Goal: Task Accomplishment & Management: Complete application form

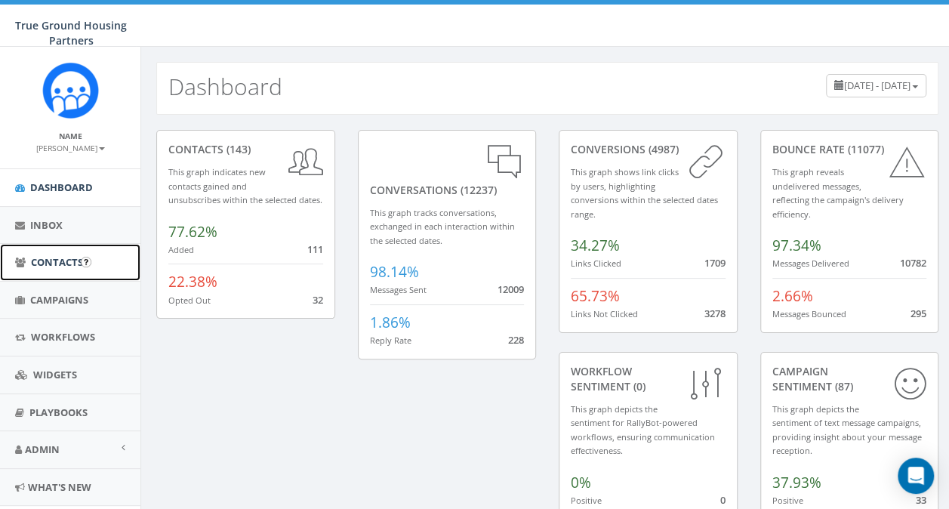
click at [72, 257] on span "Contacts" at bounding box center [57, 262] width 52 height 14
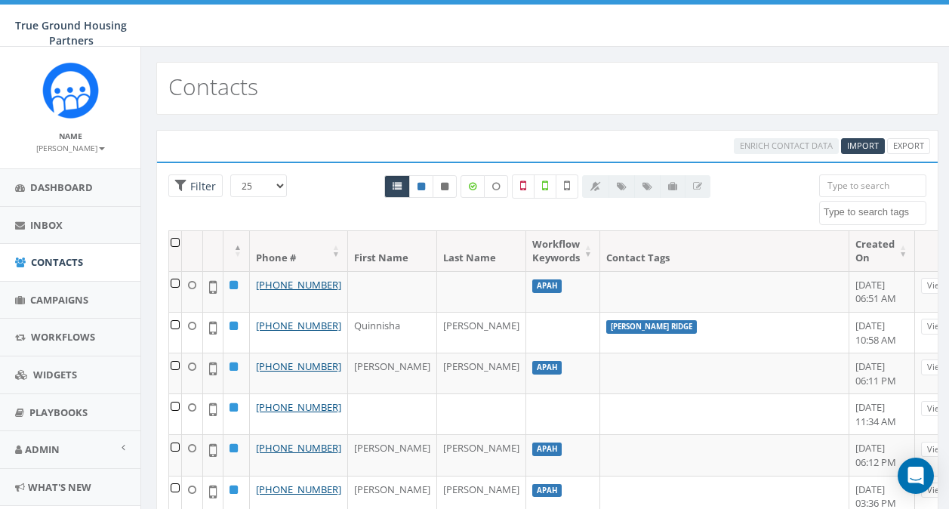
select select
click at [439, 225] on div at bounding box center [547, 202] width 349 height 56
click at [873, 181] on input "search" at bounding box center [872, 185] width 107 height 23
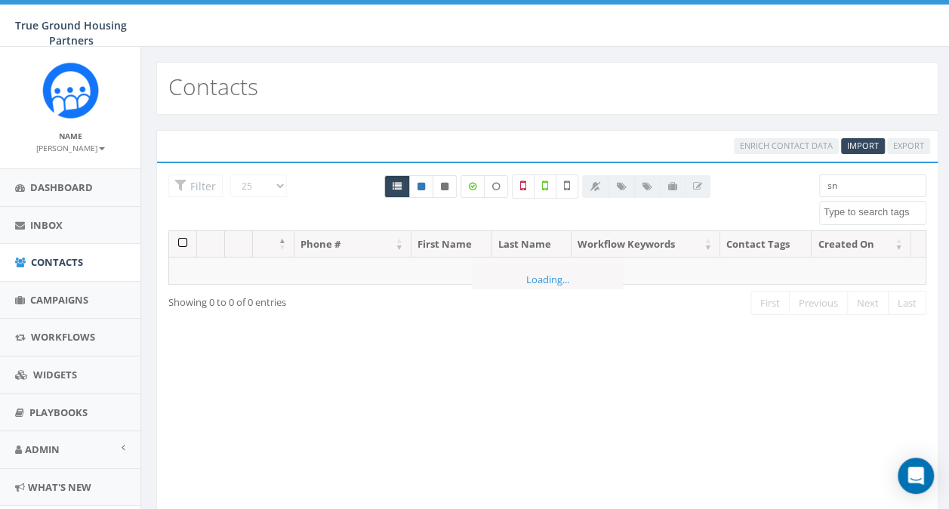
type input "s"
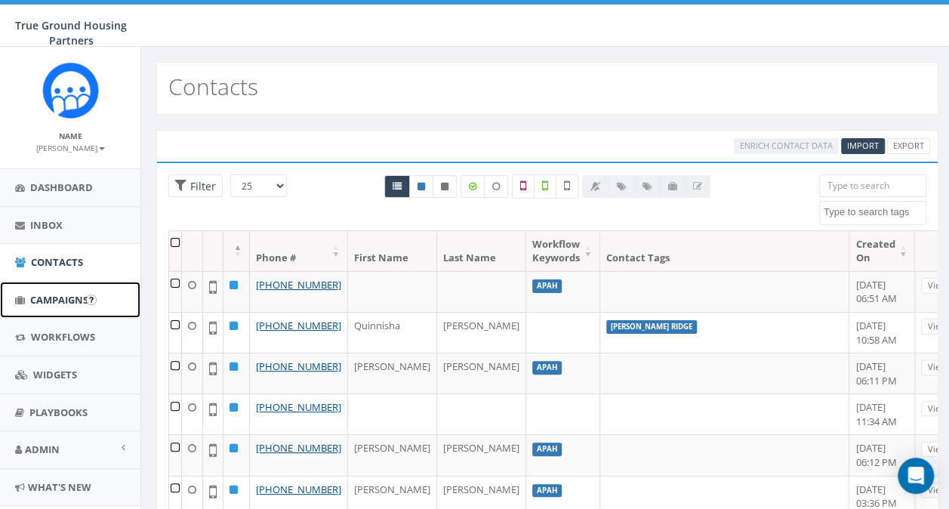
click at [64, 293] on span "Campaigns" at bounding box center [59, 300] width 58 height 14
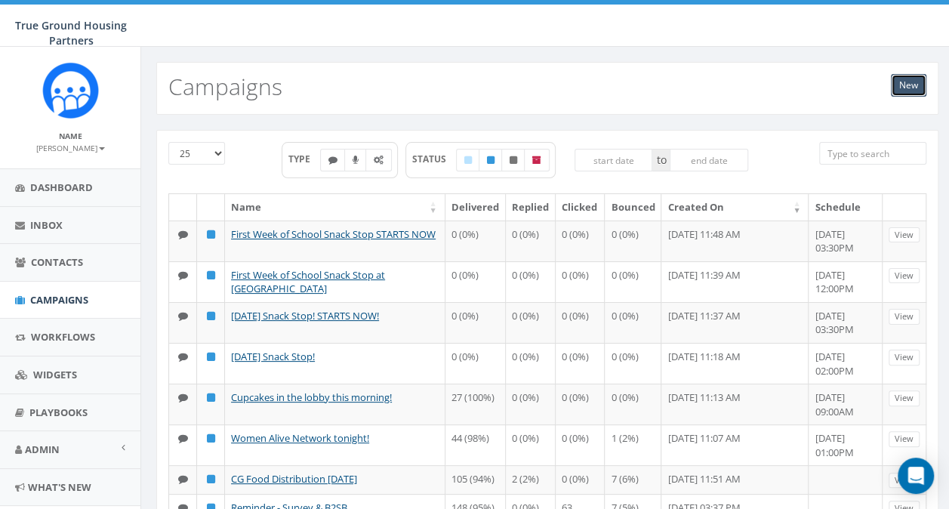
click at [912, 82] on link "New" at bounding box center [908, 85] width 35 height 23
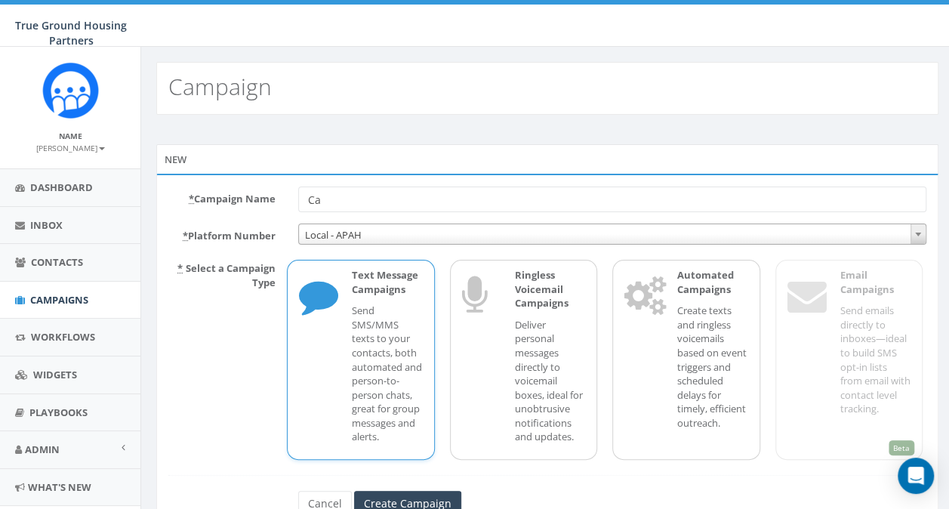
type input "C"
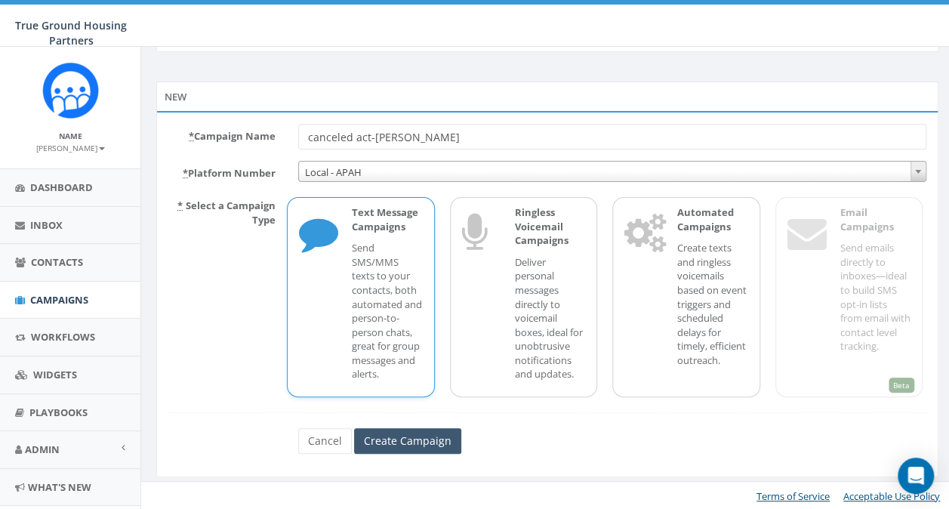
type input "canceled act-snowden"
click at [393, 441] on input "Create Campaign" at bounding box center [407, 441] width 107 height 26
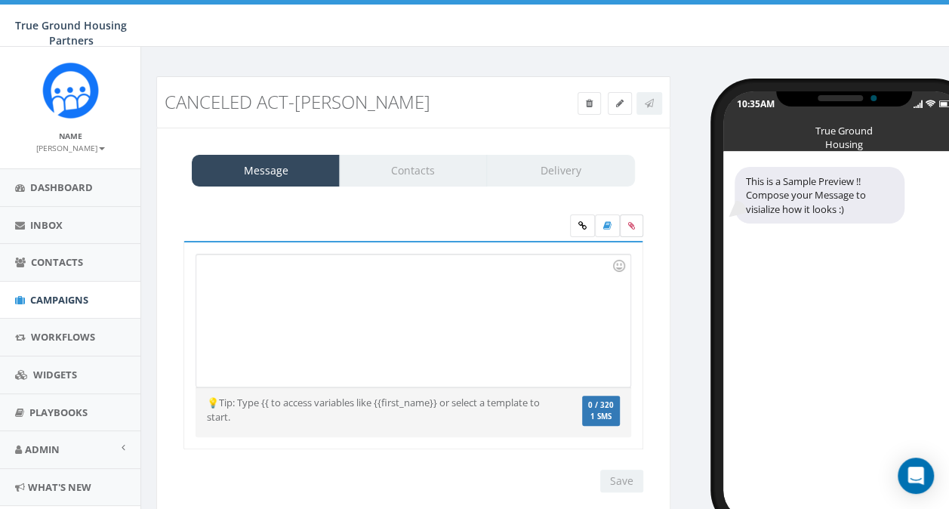
click at [632, 228] on icon at bounding box center [631, 225] width 7 height 9
click at [0, 0] on input "file" at bounding box center [0, 0] width 0 height 0
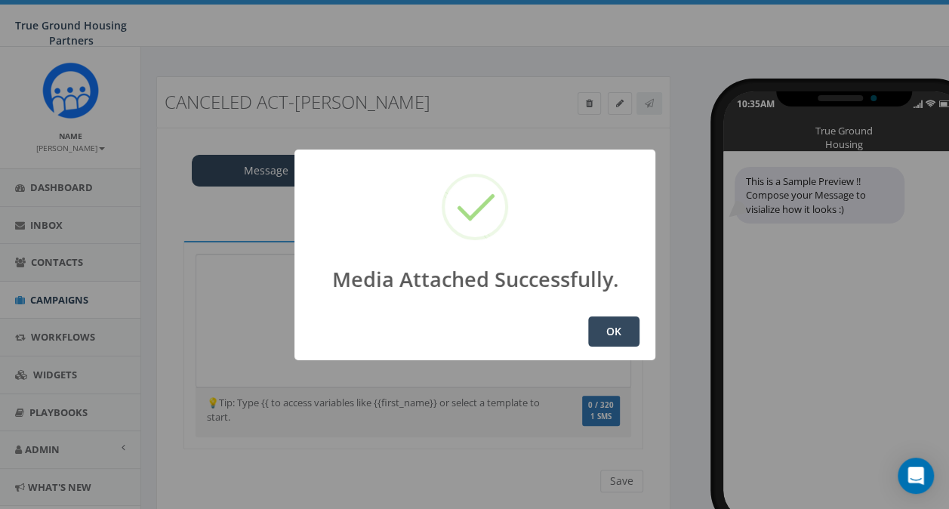
click at [616, 326] on button "OK" at bounding box center [613, 331] width 51 height 30
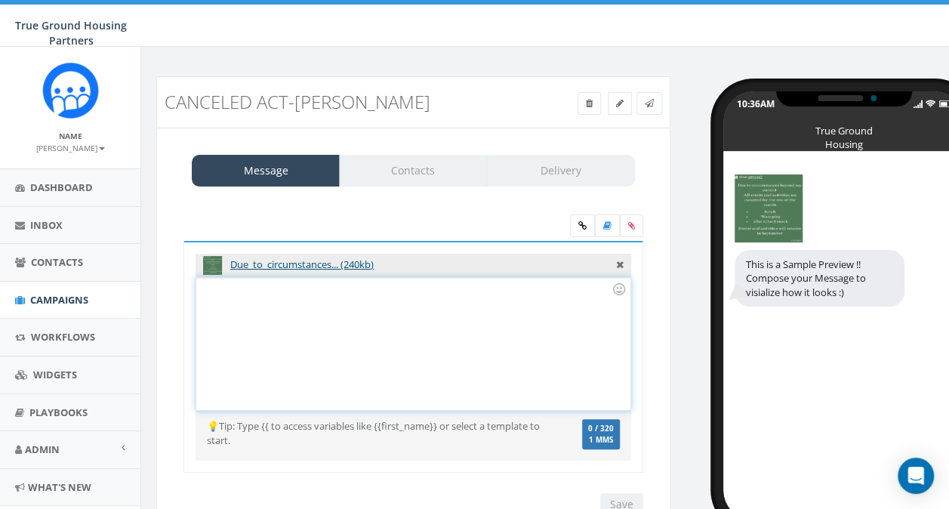
click at [329, 310] on div at bounding box center [412, 344] width 433 height 132
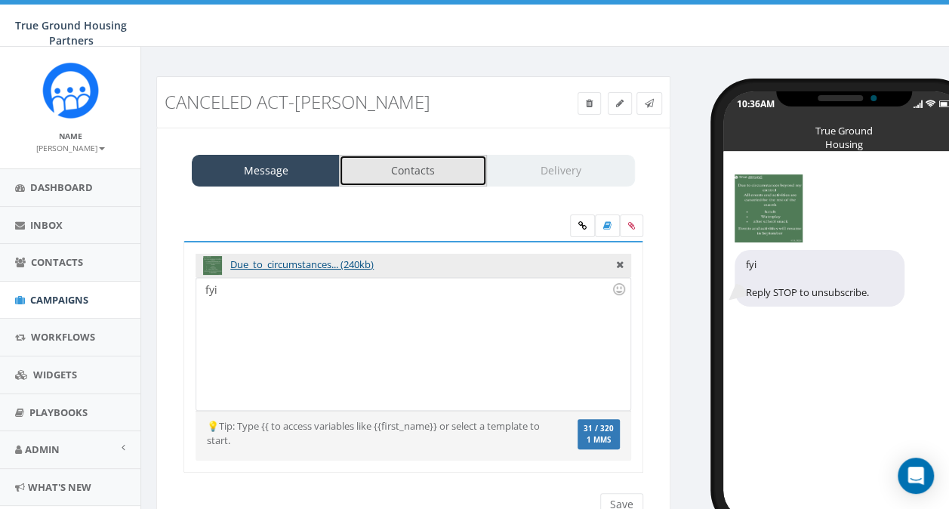
click at [432, 172] on link "Contacts" at bounding box center [413, 171] width 148 height 32
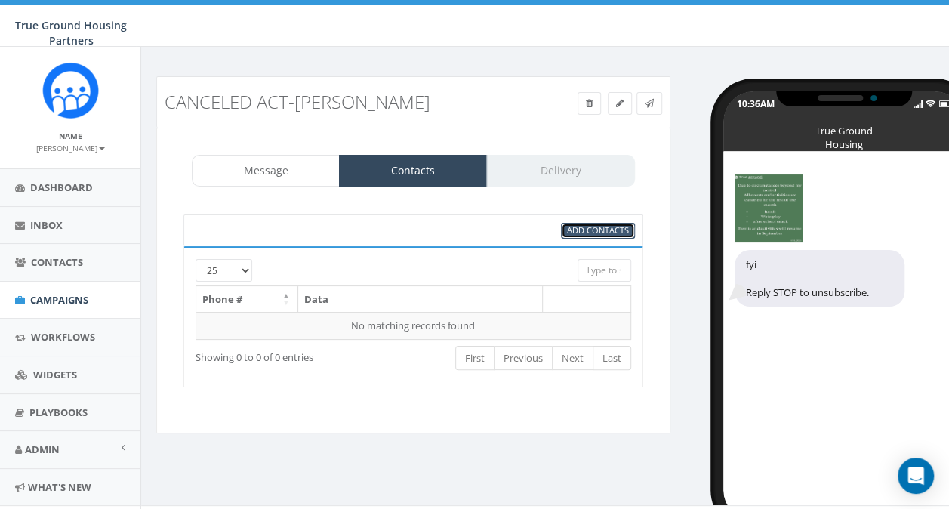
click at [587, 234] on span "Add Contacts" at bounding box center [598, 229] width 62 height 11
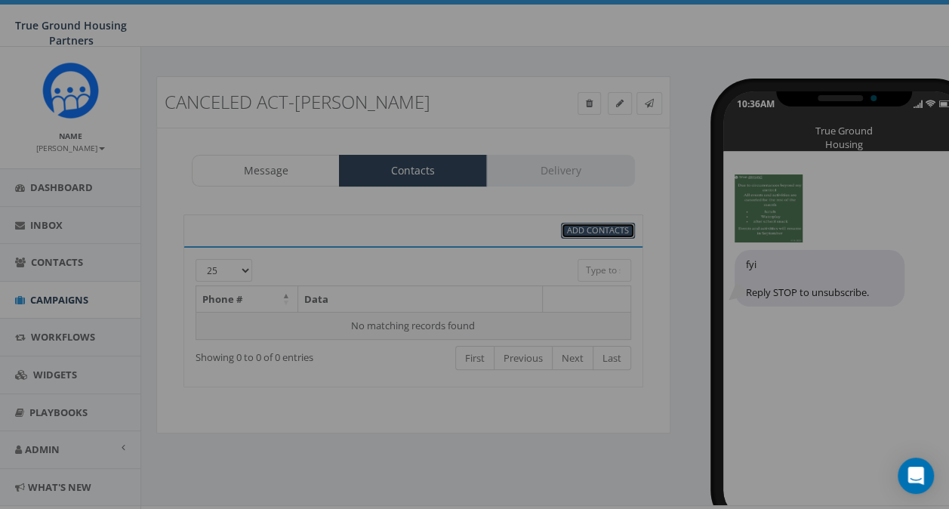
select select
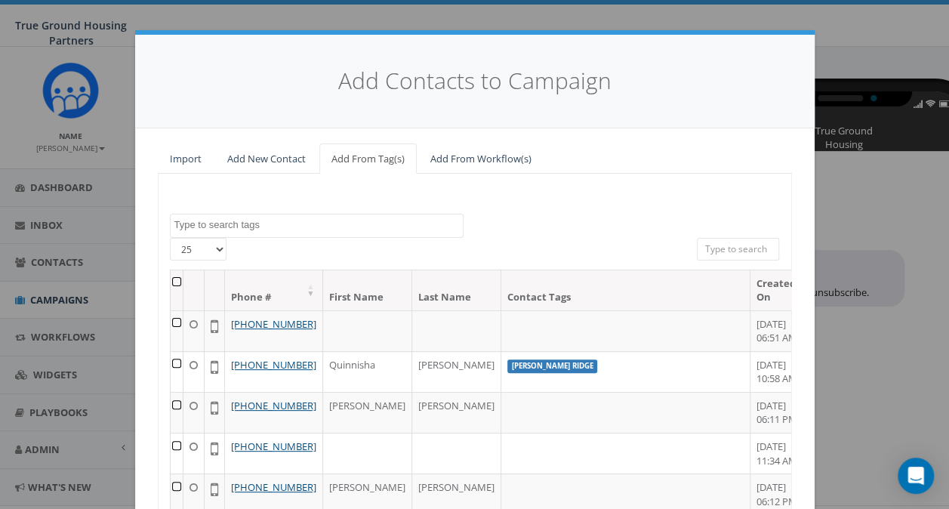
click at [222, 229] on textarea "Search" at bounding box center [318, 225] width 288 height 14
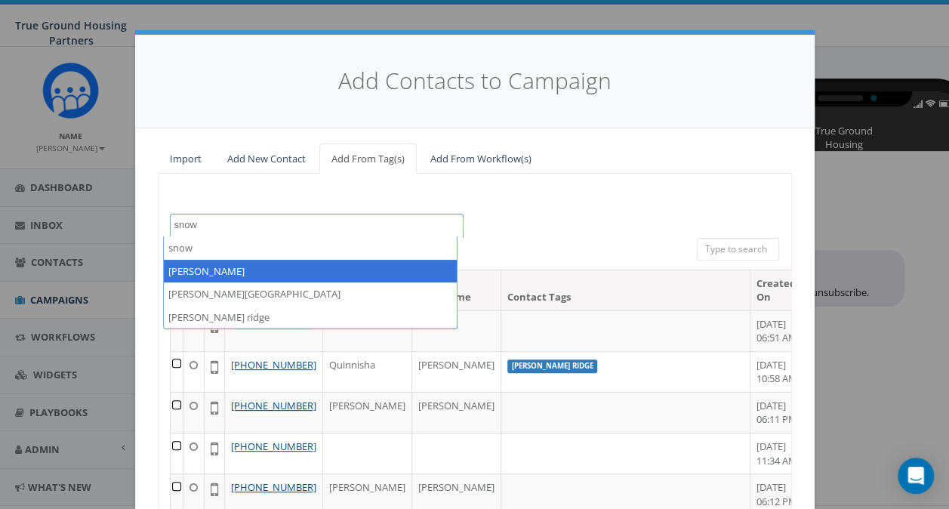
type textarea "snow"
select select "[PERSON_NAME]"
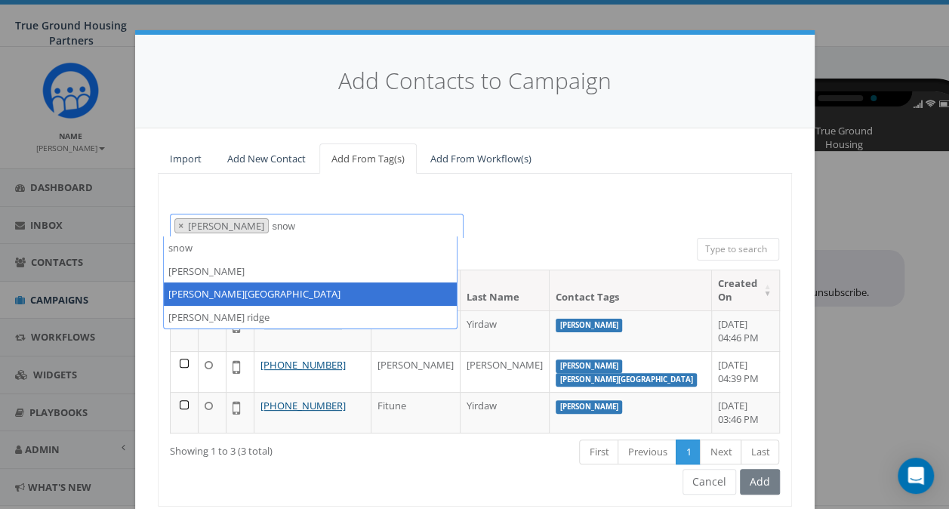
type textarea "snow"
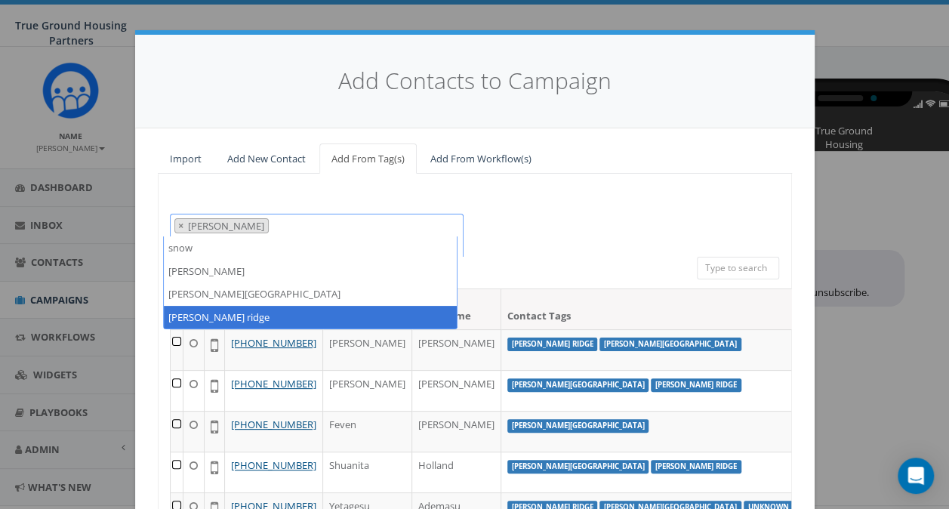
type textarea "snow"
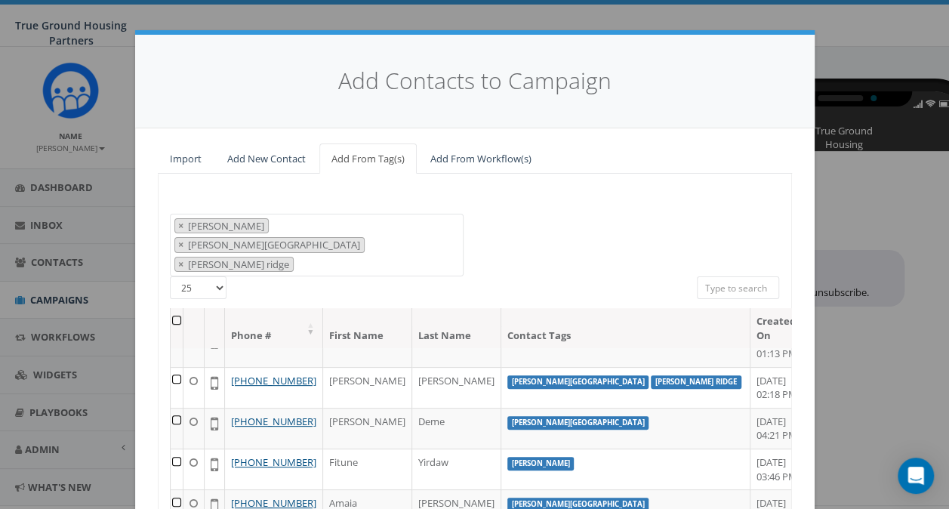
scroll to position [434, 0]
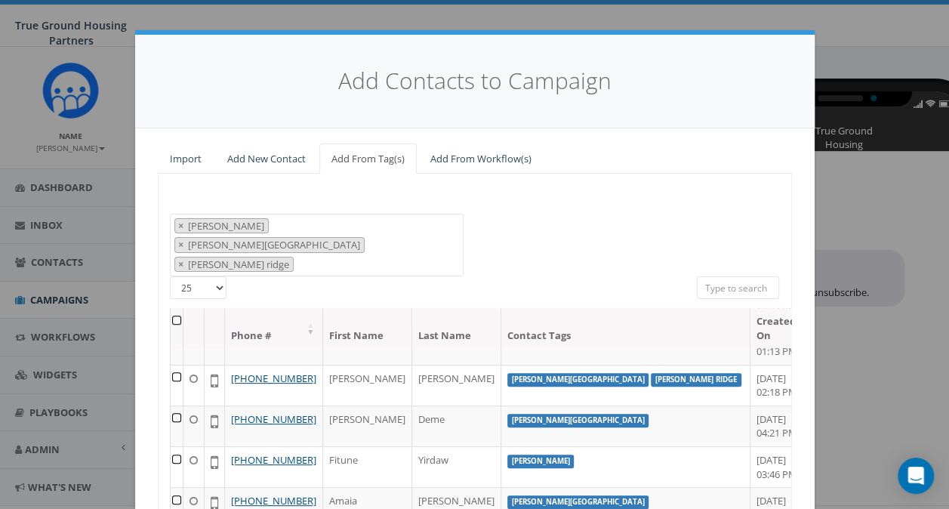
click at [211, 276] on select "25 50 100" at bounding box center [198, 287] width 57 height 23
select select "100"
click at [170, 276] on select "25 50 100" at bounding box center [198, 287] width 57 height 23
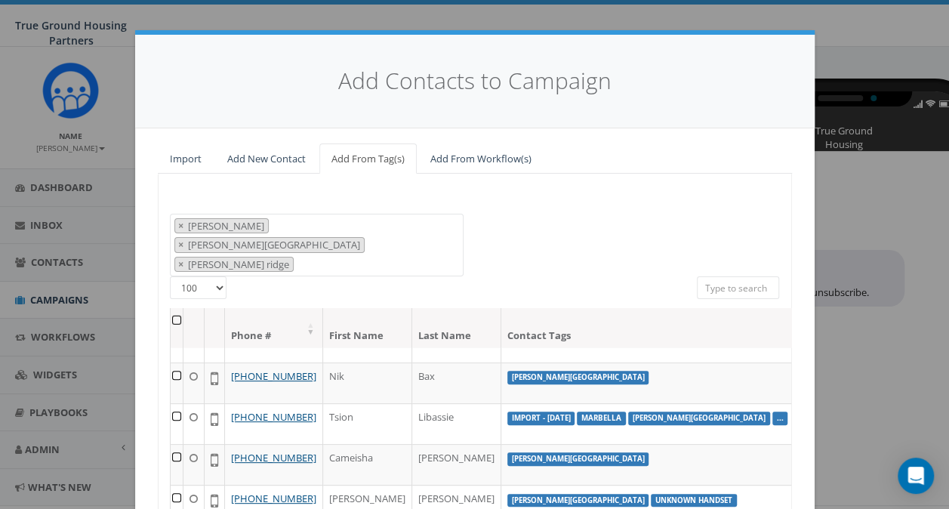
scroll to position [2430, 0]
click at [651, 98] on label "unknown handset" at bounding box center [694, 92] width 86 height 14
click at [171, 308] on th at bounding box center [177, 328] width 13 height 40
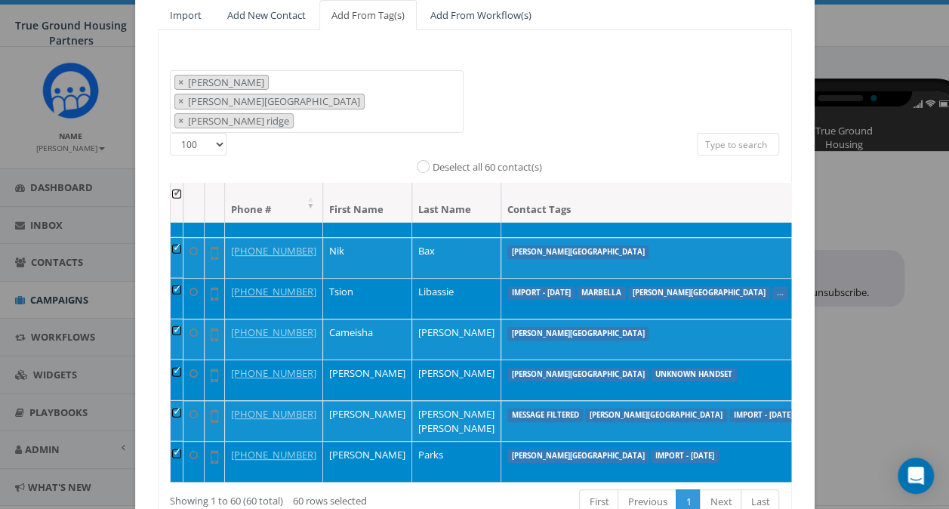
scroll to position [168, 0]
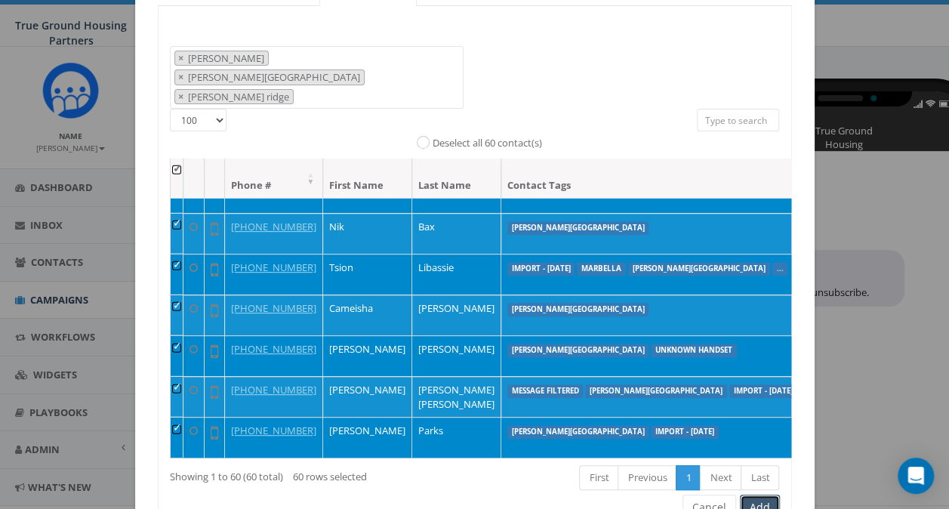
click at [750, 495] on button "Add" at bounding box center [760, 508] width 40 height 26
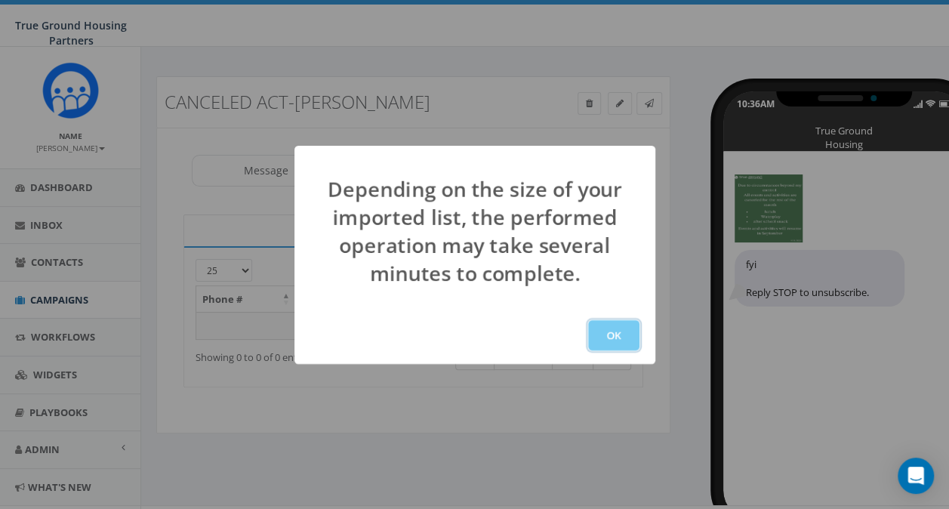
click at [611, 332] on button "OK" at bounding box center [613, 335] width 51 height 30
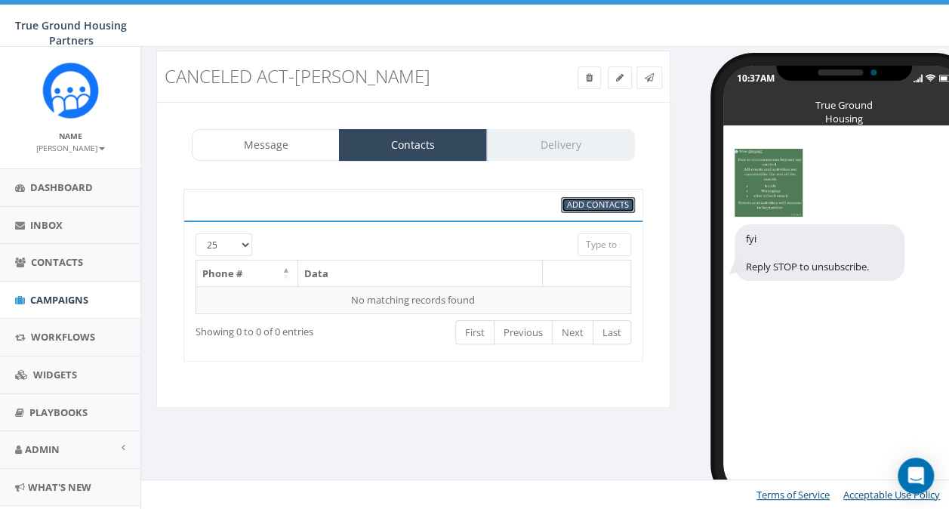
click at [610, 204] on span "Add Contacts" at bounding box center [598, 204] width 62 height 11
select select
select select "100"
click at [411, 149] on link "Contacts" at bounding box center [413, 145] width 148 height 32
click at [604, 202] on span "Add Contacts" at bounding box center [598, 204] width 62 height 11
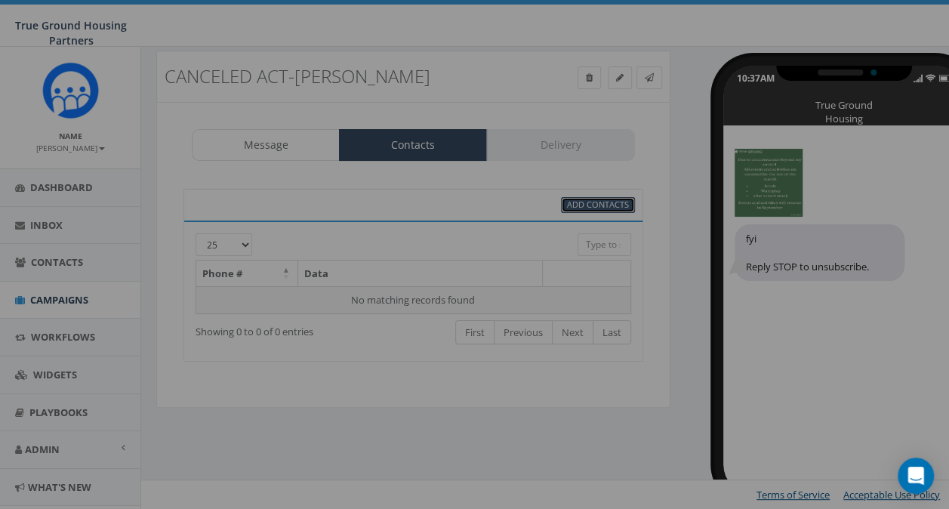
select select
select select "100"
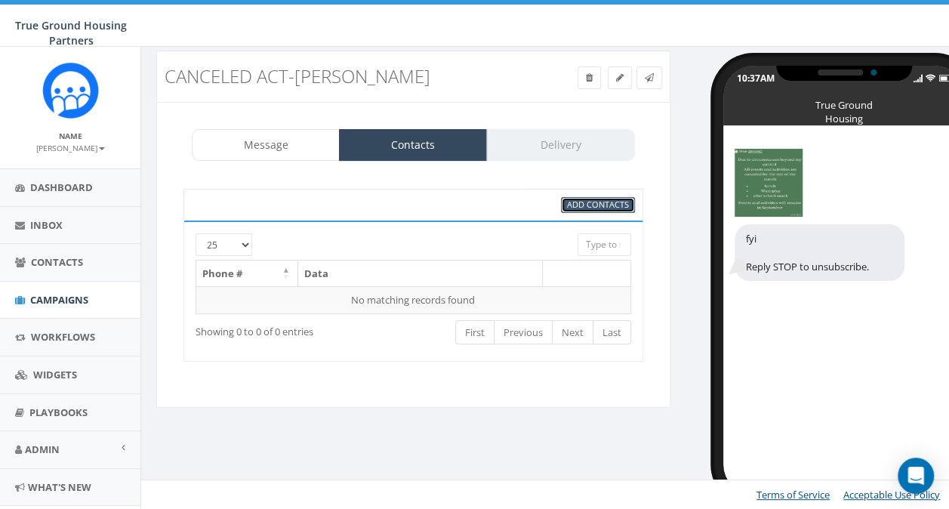
click at [592, 204] on span "Add Contacts" at bounding box center [598, 204] width 62 height 11
select select
select select "100"
click at [390, 139] on link "Contacts" at bounding box center [413, 145] width 148 height 32
click at [594, 202] on span "Add Contacts" at bounding box center [598, 204] width 62 height 11
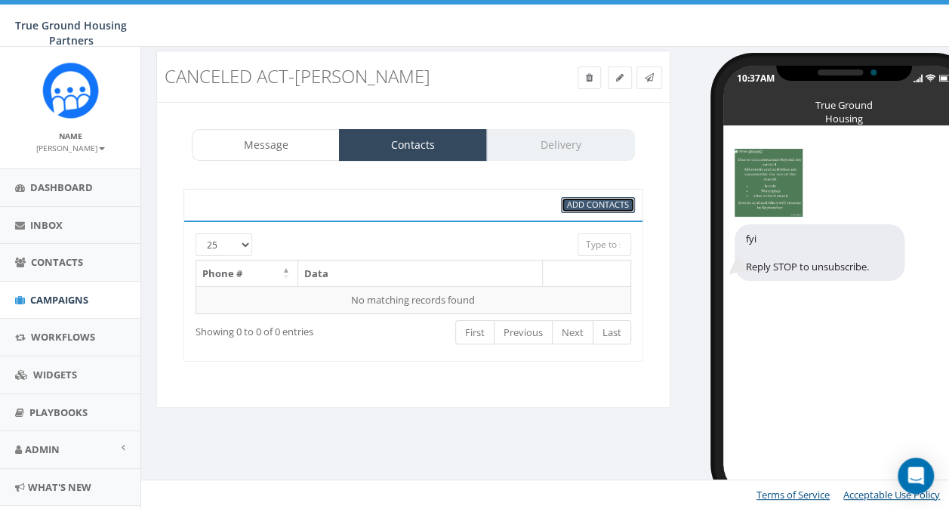
select select
select select "100"
click at [301, 361] on div "95% Add Contacts 25 50 100 Phone # Data No matching records found Loading... Sh…" at bounding box center [413, 275] width 490 height 203
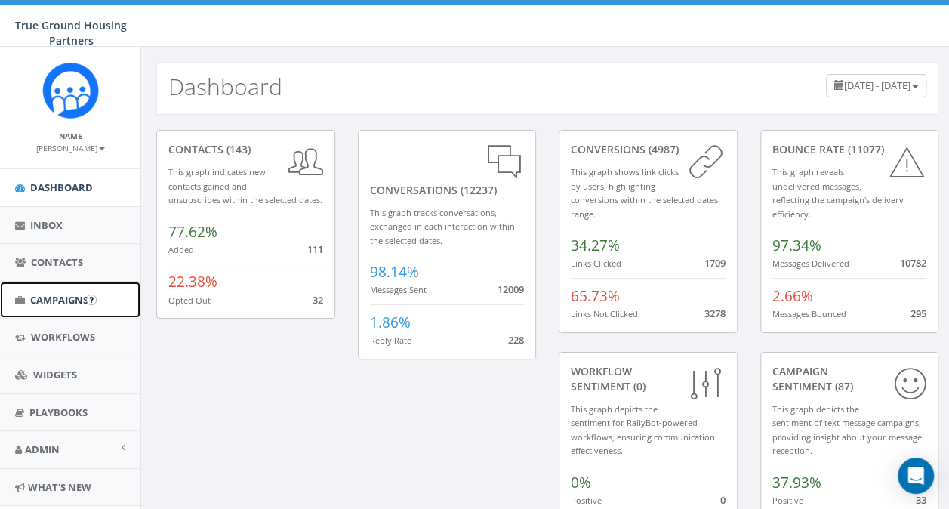
click at [39, 304] on span "Campaigns" at bounding box center [59, 300] width 58 height 14
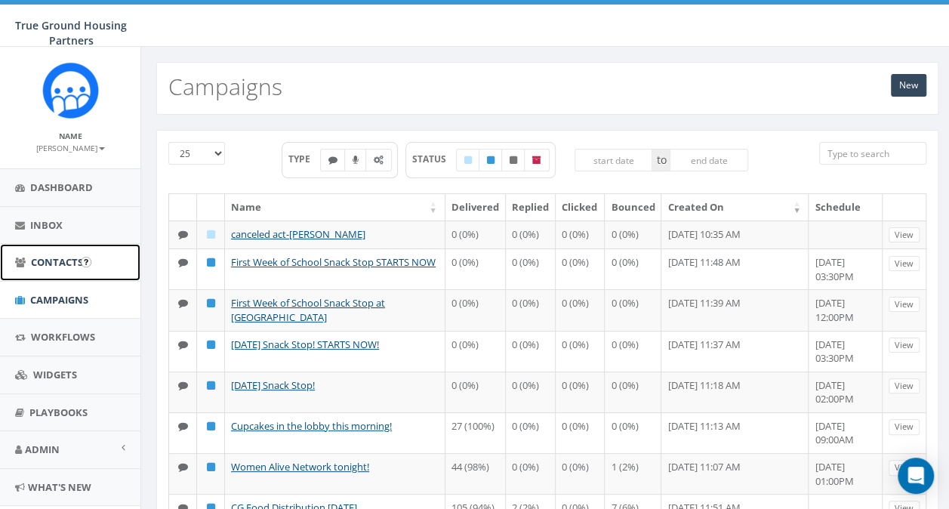
click at [40, 247] on link "Contacts" at bounding box center [70, 262] width 140 height 37
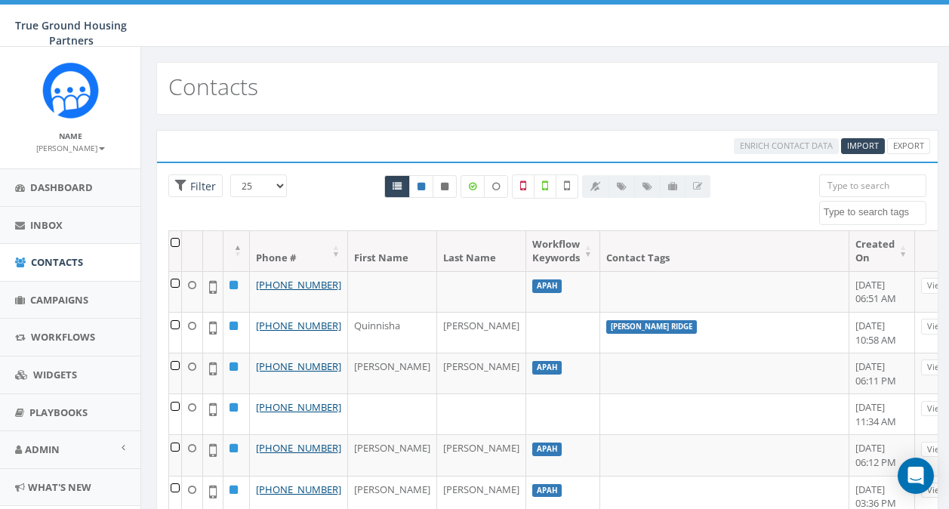
select select
click at [914, 149] on link "Export" at bounding box center [908, 146] width 43 height 16
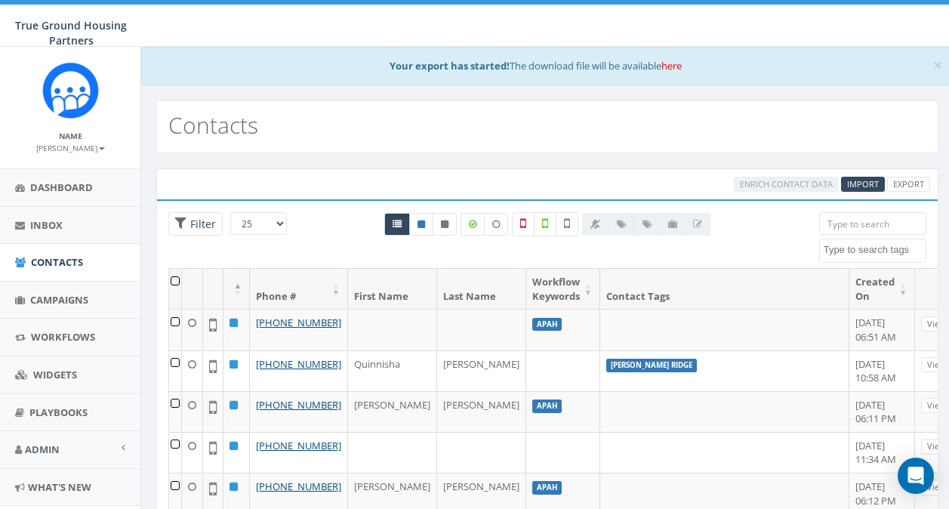
select select
click at [913, 181] on link "Export" at bounding box center [908, 185] width 43 height 16
select select
click at [852, 222] on input "search" at bounding box center [872, 223] width 107 height 23
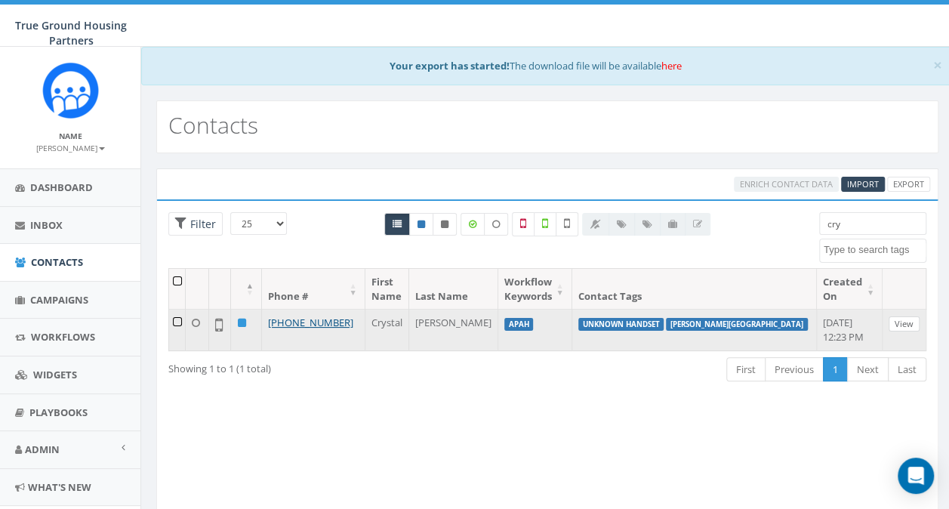
type input "cry"
click at [910, 321] on link "View" at bounding box center [904, 324] width 31 height 16
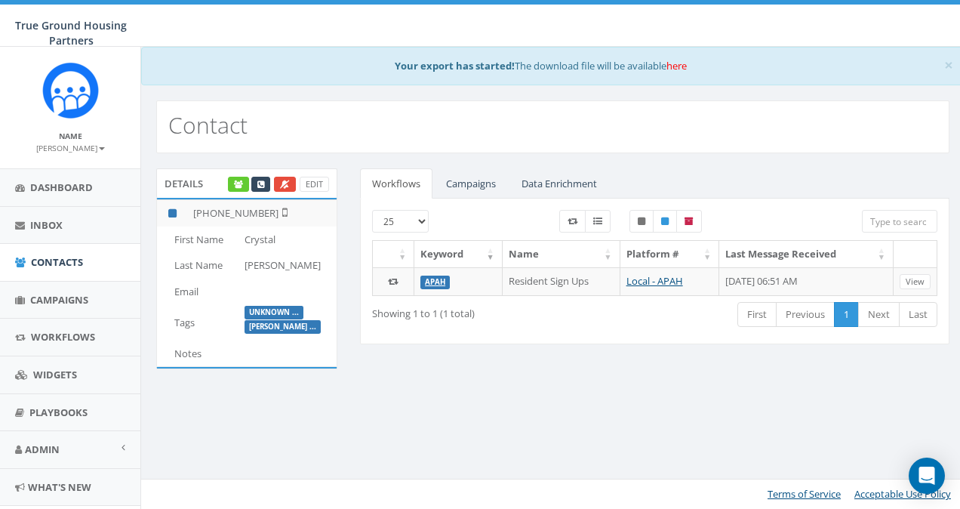
click at [245, 319] on label "unknown ..." at bounding box center [274, 313] width 59 height 14
click at [316, 177] on link "Edit" at bounding box center [314, 185] width 29 height 16
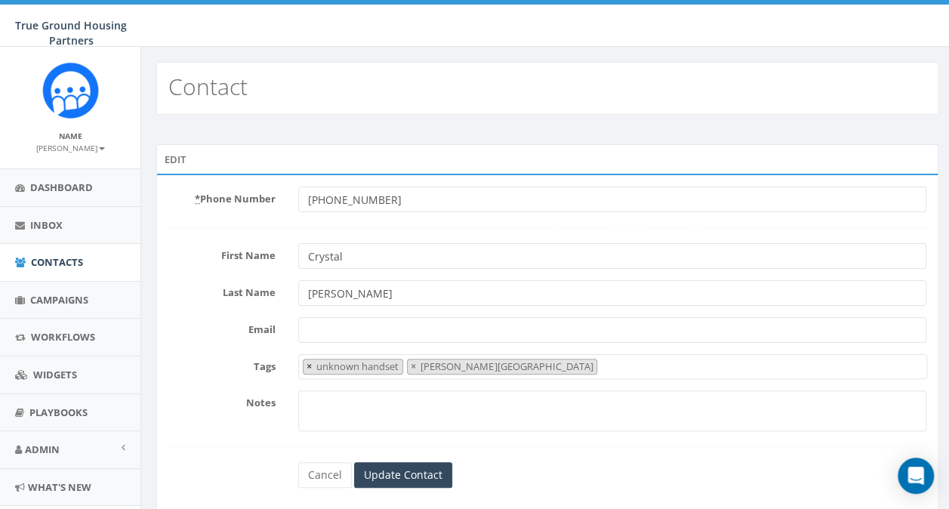
click at [310, 365] on span "×" at bounding box center [309, 366] width 5 height 14
select select "[PERSON_NAME][GEOGRAPHIC_DATA]"
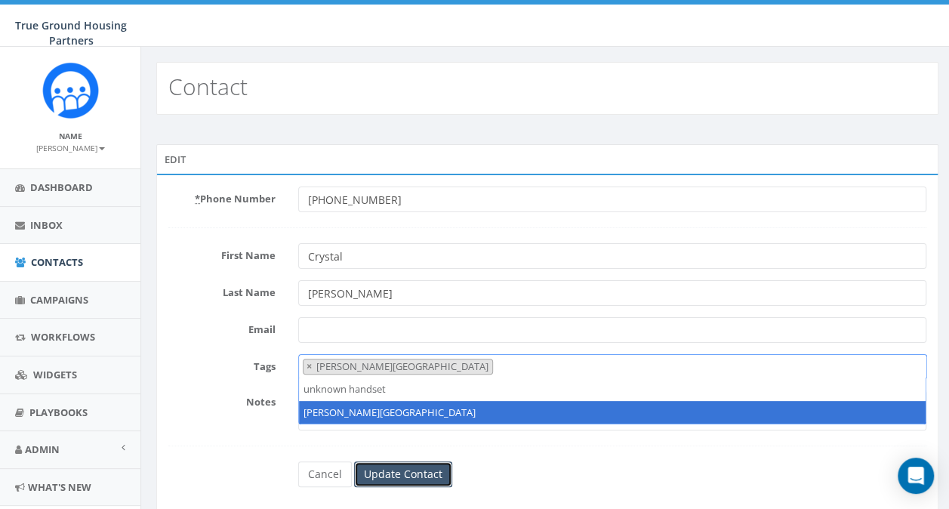
click at [390, 468] on input "Update Contact" at bounding box center [403, 474] width 98 height 26
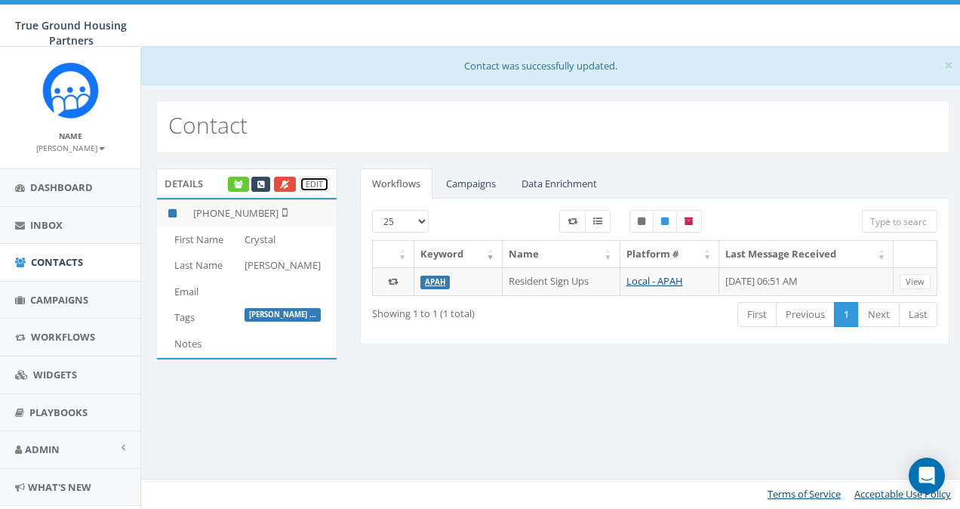
click at [310, 180] on link "Edit" at bounding box center [314, 185] width 29 height 16
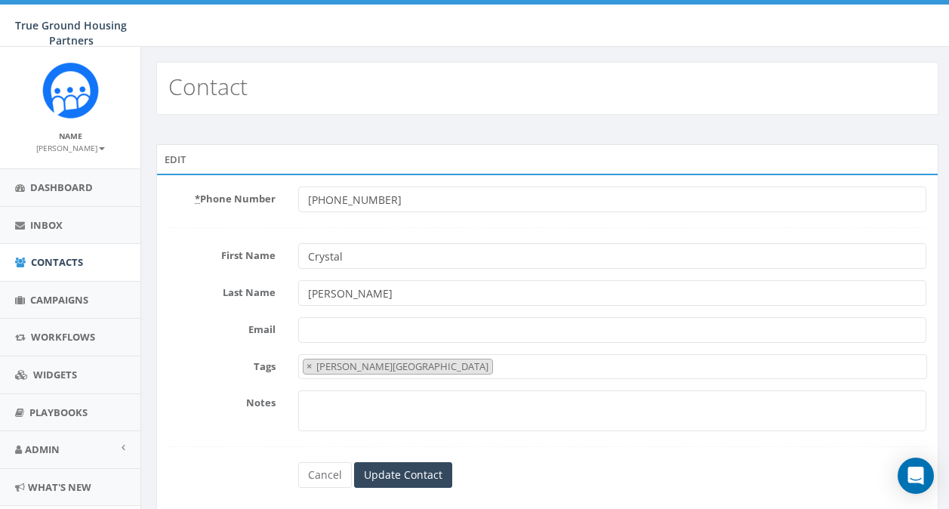
select select "[PERSON_NAME][GEOGRAPHIC_DATA]"
click at [411, 483] on input "Update Contact" at bounding box center [403, 475] width 98 height 26
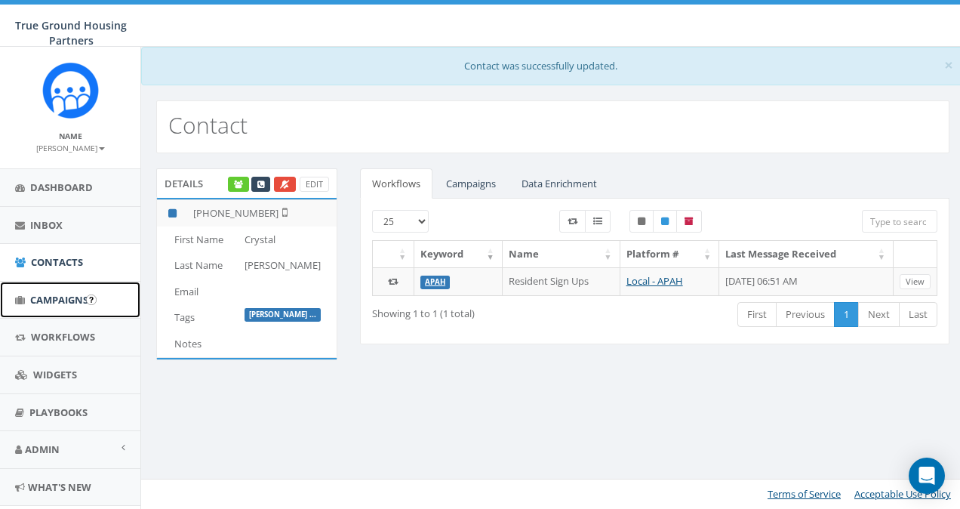
click at [42, 300] on span "Campaigns" at bounding box center [59, 300] width 58 height 14
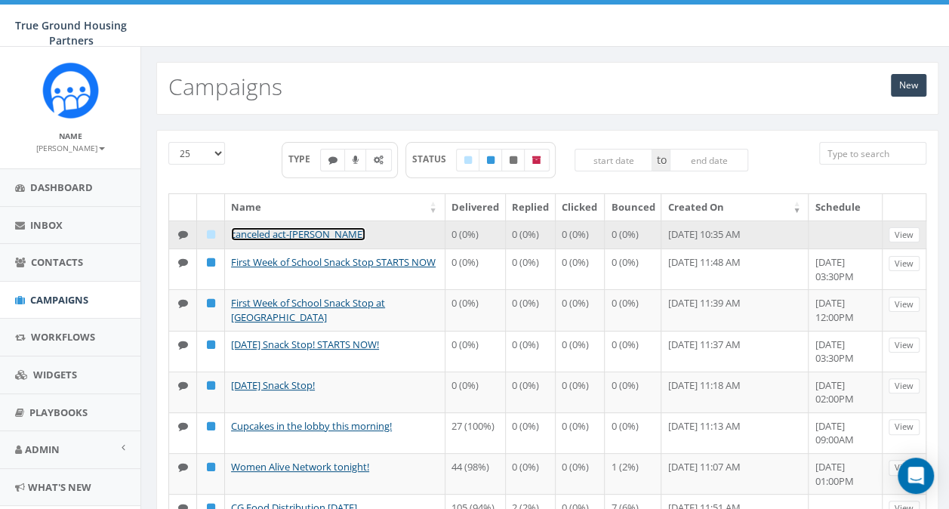
click at [251, 231] on link "canceled act-[PERSON_NAME]" at bounding box center [298, 234] width 134 height 14
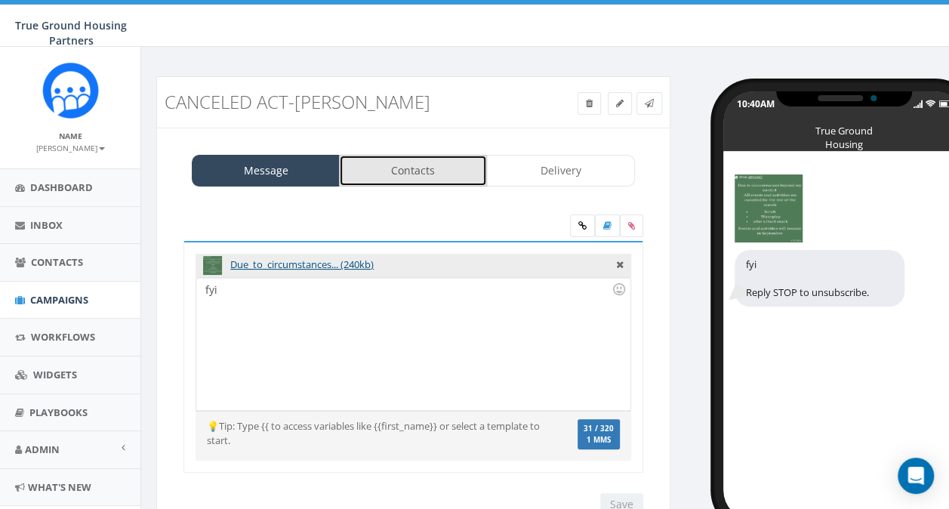
click at [399, 175] on link "Contacts" at bounding box center [413, 171] width 148 height 32
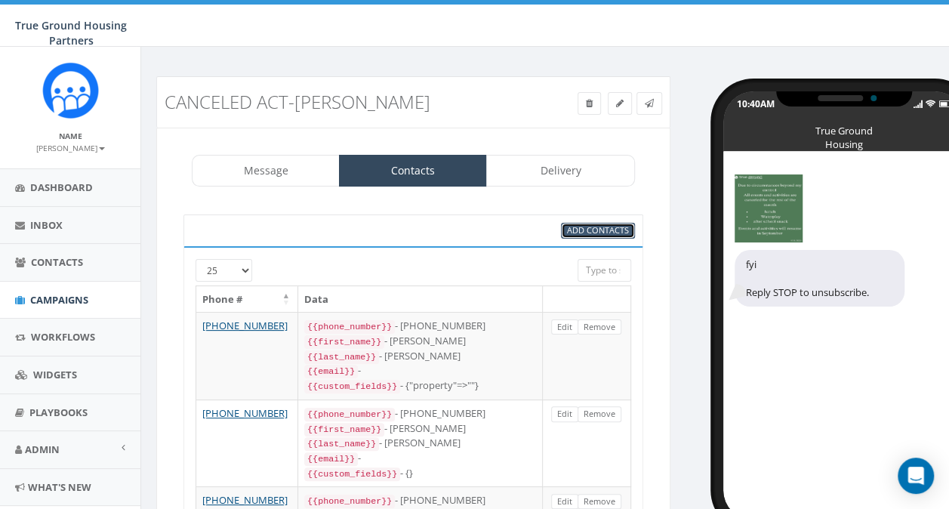
click at [584, 229] on span "Add Contacts" at bounding box center [598, 229] width 62 height 11
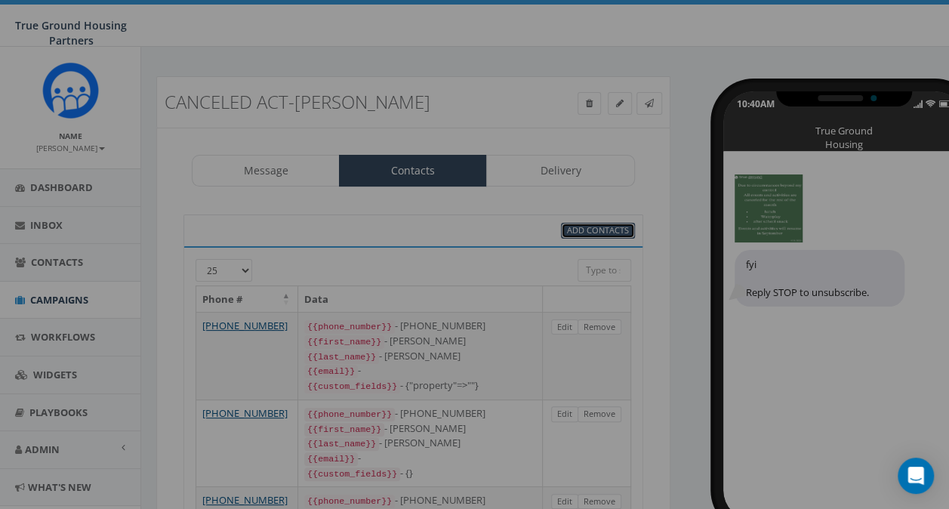
select select
select select "100"
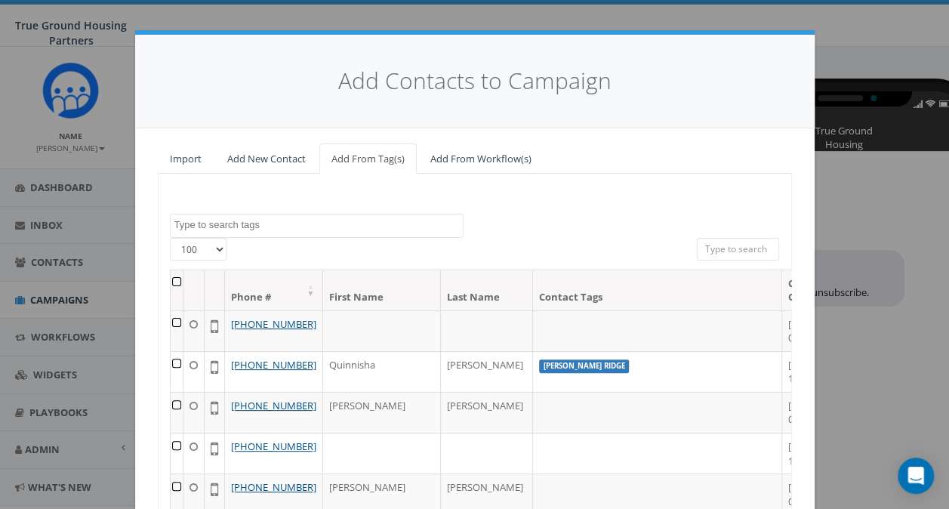
click at [233, 223] on textarea "Search" at bounding box center [318, 225] width 288 height 14
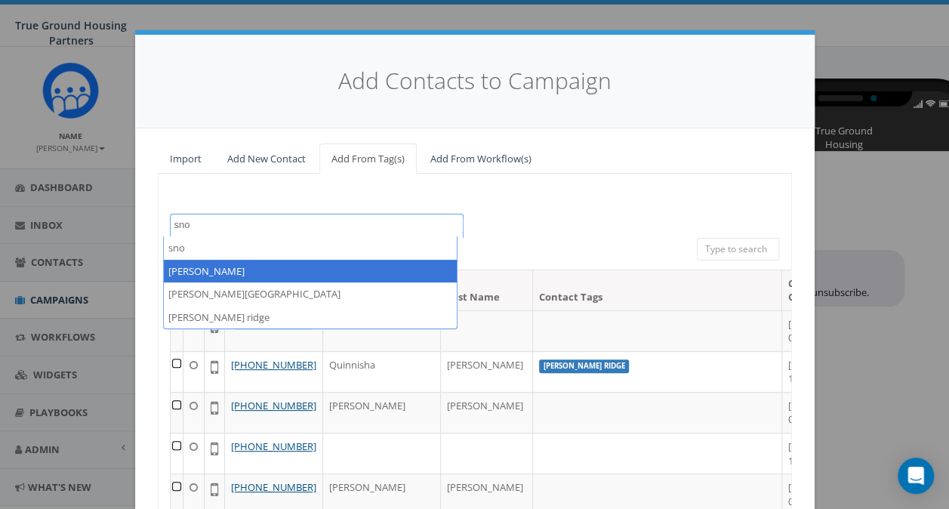
type textarea "sno"
select select "snowden"
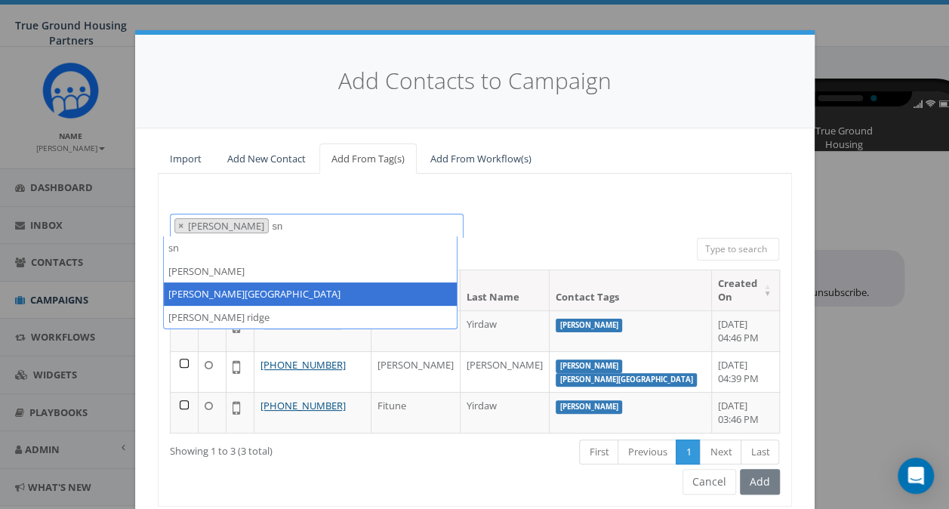
type textarea "sn"
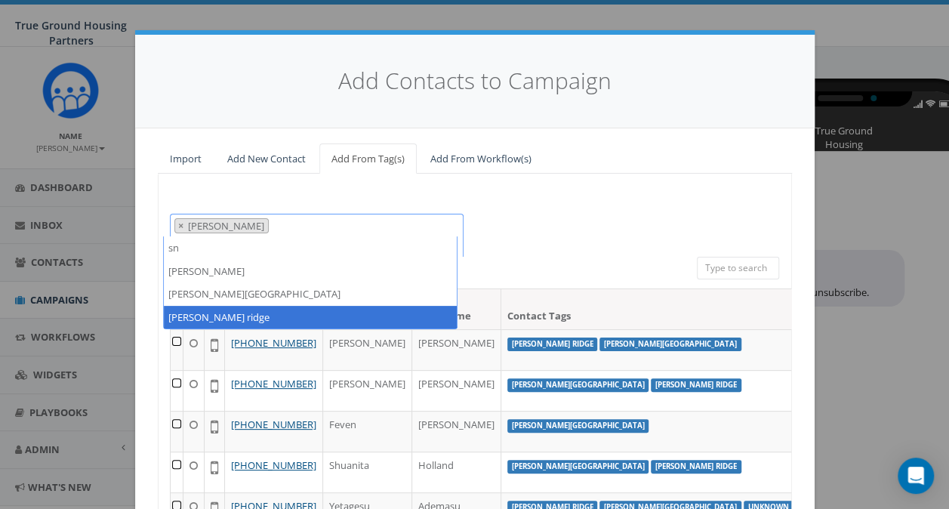
type textarea "sn"
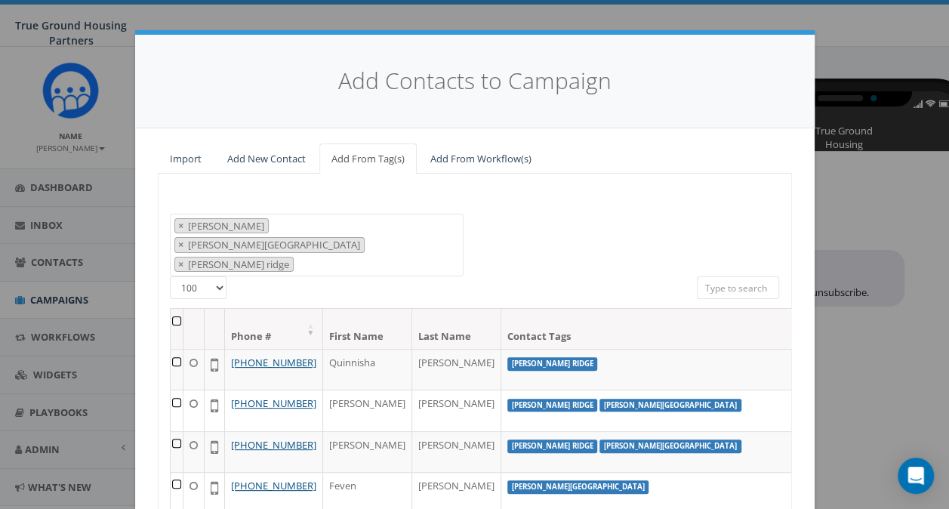
click at [175, 309] on th at bounding box center [177, 329] width 13 height 40
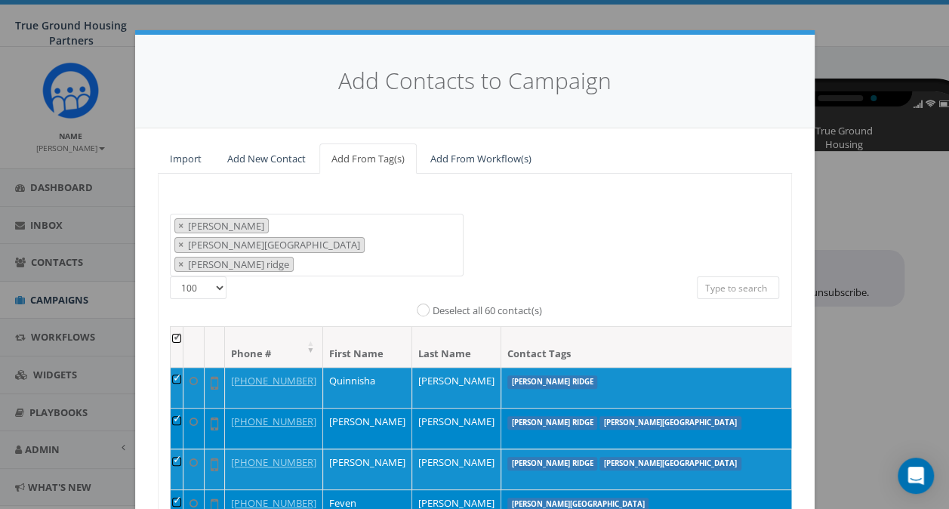
scroll to position [206, 0]
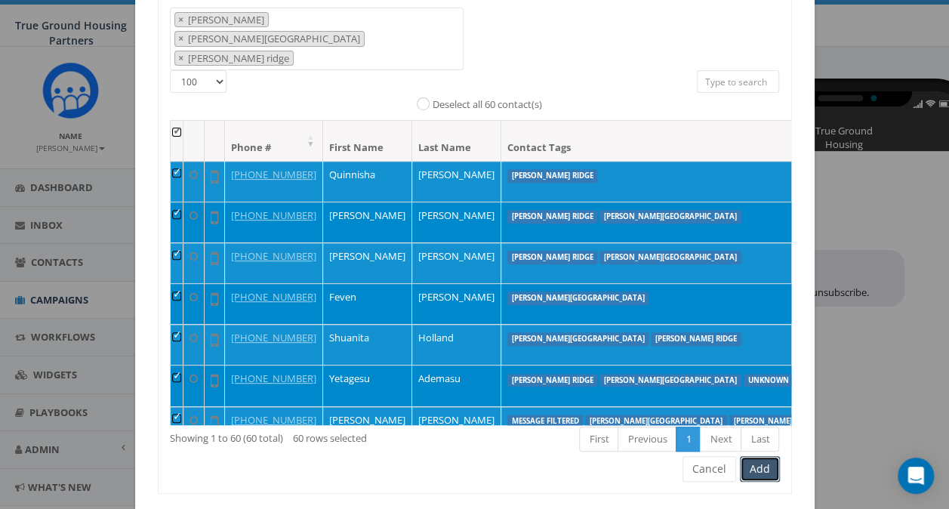
click at [755, 456] on button "Add" at bounding box center [760, 469] width 40 height 26
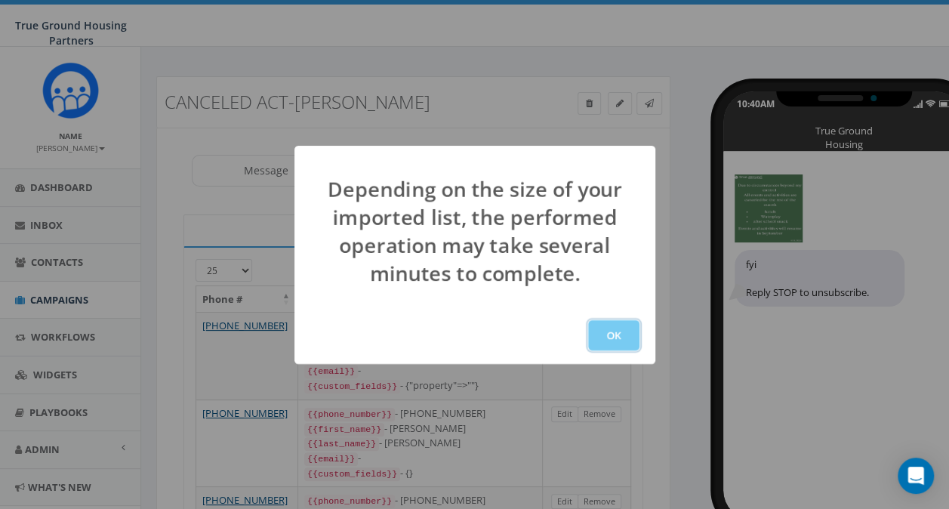
click at [610, 329] on button "OK" at bounding box center [613, 335] width 51 height 30
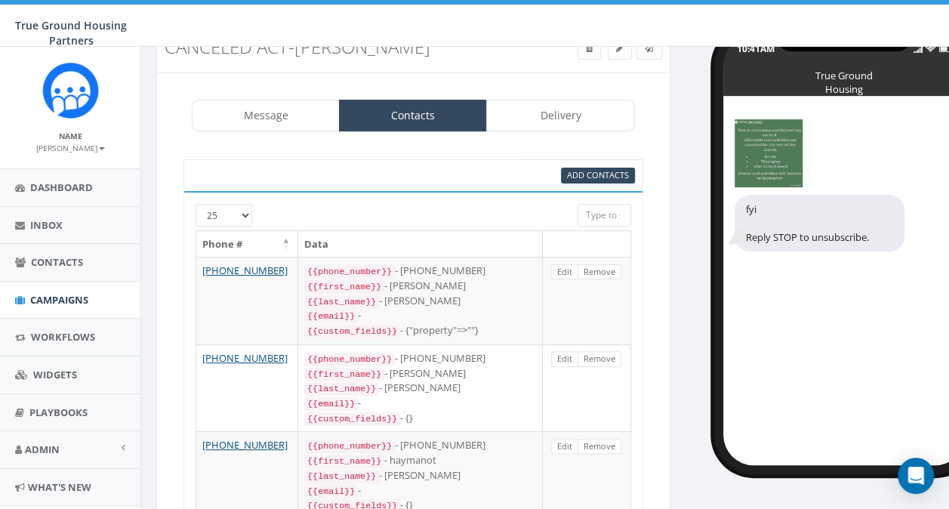
scroll to position [53, 0]
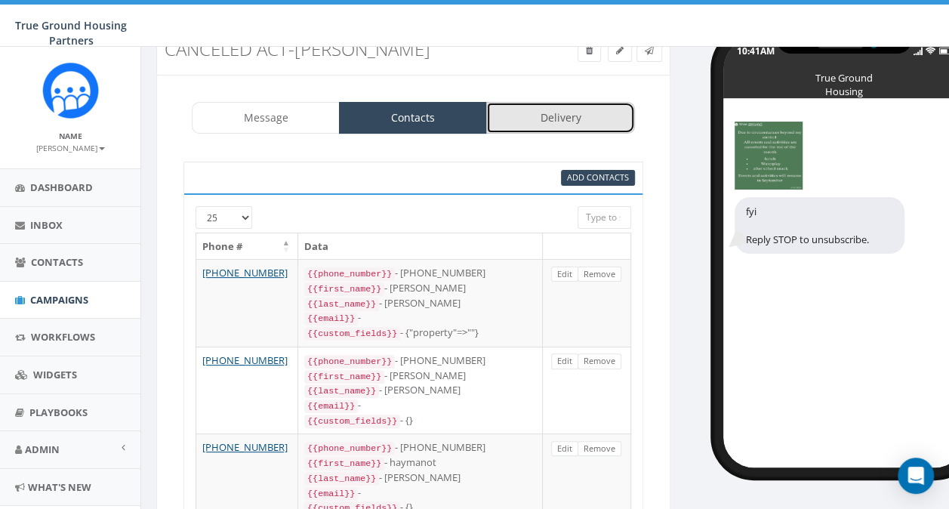
click at [565, 121] on link "Delivery" at bounding box center [560, 118] width 148 height 32
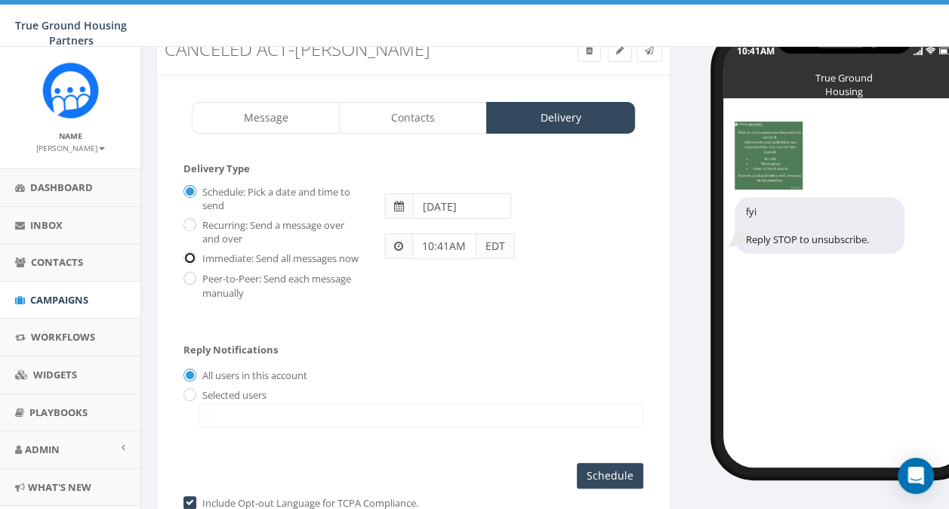
click at [191, 260] on input "Immediate: Send all messages now" at bounding box center [188, 259] width 10 height 10
radio input "true"
click at [627, 488] on input "Send Now" at bounding box center [607, 476] width 71 height 26
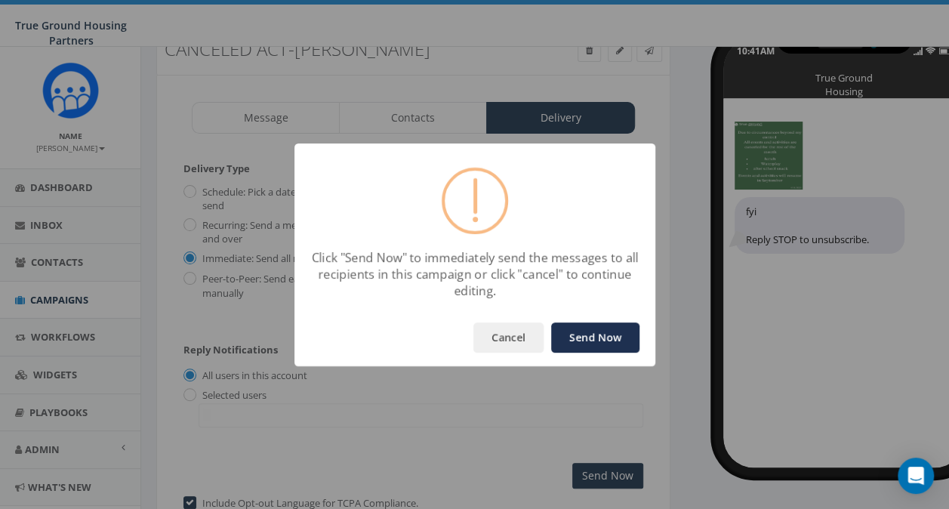
click at [599, 334] on button "Send Now" at bounding box center [595, 337] width 88 height 30
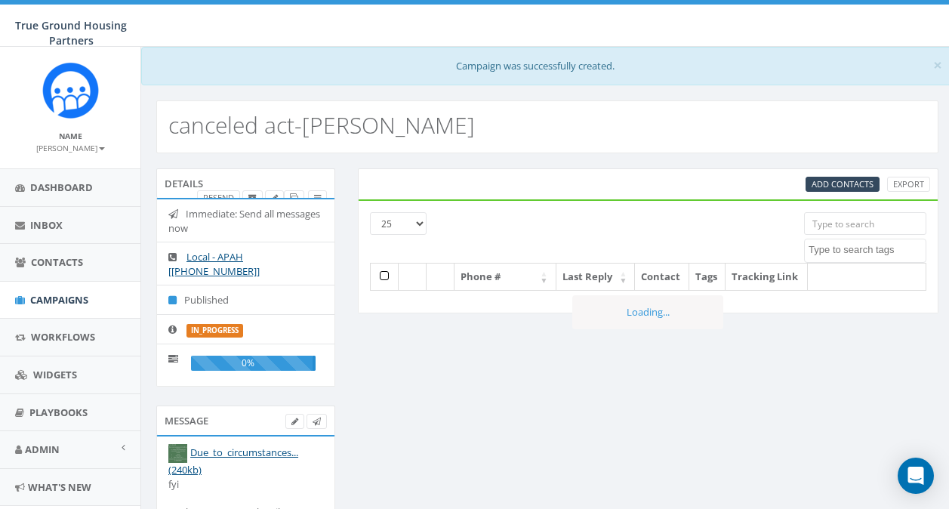
select select
